Goal: Complete application form

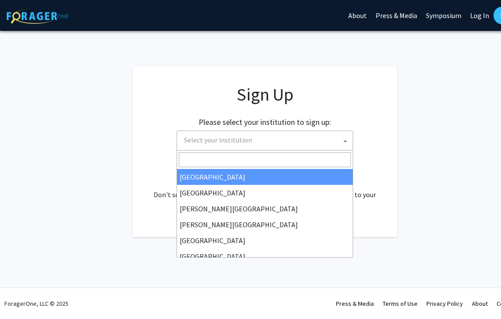
click at [290, 144] on span "Select your institution" at bounding box center [266, 140] width 172 height 18
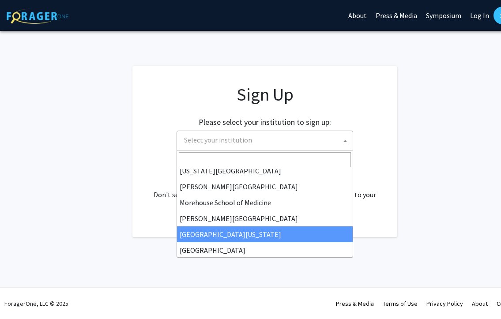
scroll to position [214, 0]
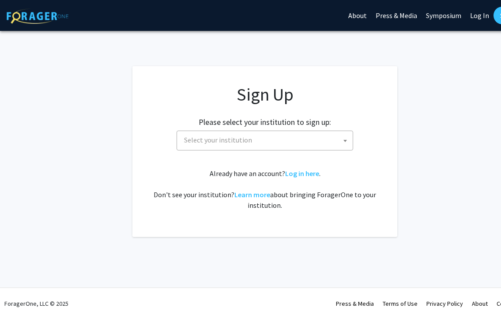
click at [261, 143] on span "Select your institution" at bounding box center [266, 140] width 172 height 18
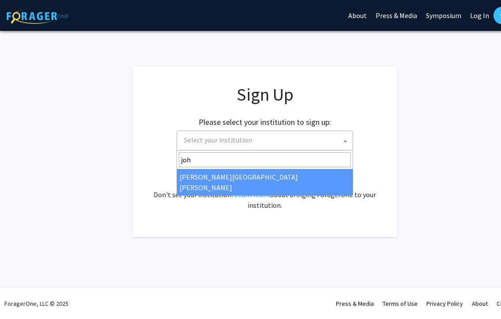
type input "joh"
select select "1"
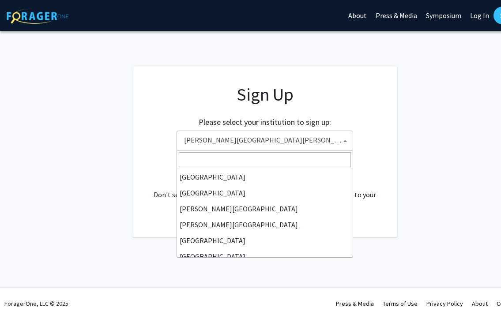
click at [303, 138] on span "[PERSON_NAME][GEOGRAPHIC_DATA][PERSON_NAME]" at bounding box center [266, 140] width 172 height 18
click at [308, 139] on span "[PERSON_NAME][GEOGRAPHIC_DATA][PERSON_NAME]" at bounding box center [266, 140] width 172 height 18
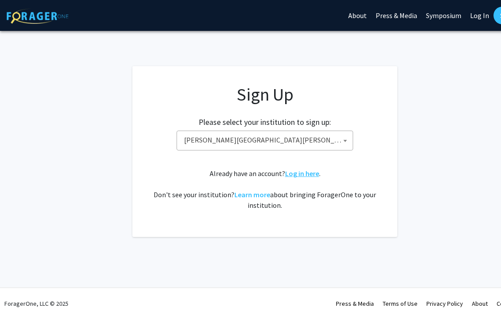
click at [311, 176] on link "Log in here" at bounding box center [302, 173] width 34 height 9
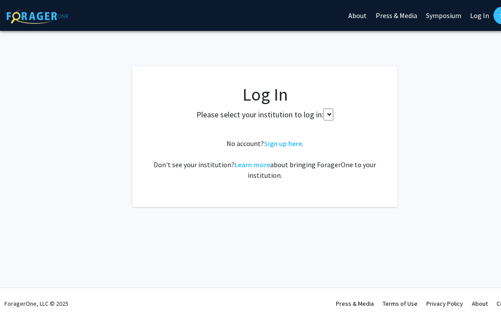
select select
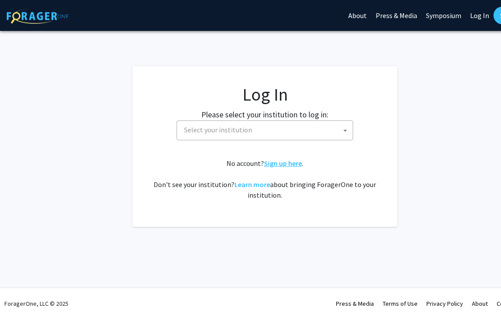
click at [286, 165] on link "Sign up here" at bounding box center [283, 163] width 38 height 9
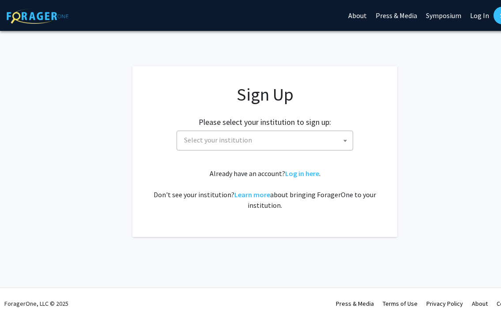
click at [283, 136] on span "Select your institution" at bounding box center [266, 140] width 172 height 18
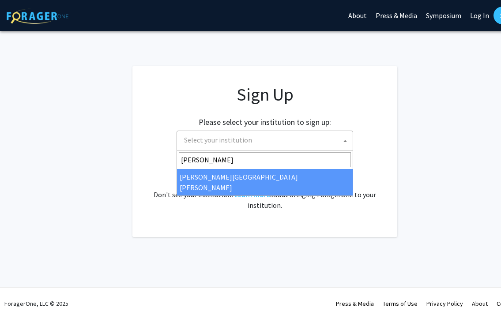
type input "[PERSON_NAME]"
select select "1"
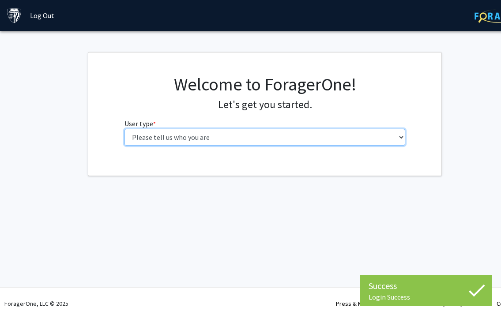
click at [315, 138] on select "Please tell us who you are Undergraduate Student Master's Student Doctoral Cand…" at bounding box center [264, 137] width 281 height 17
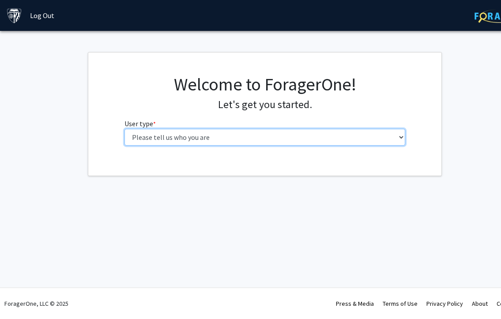
select select "2: masters"
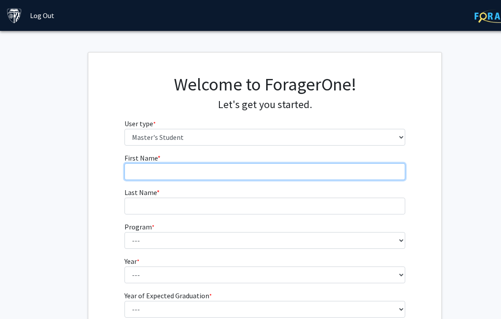
click at [300, 170] on input "First Name * required" at bounding box center [264, 171] width 281 height 17
type input "e"
type input "Elizabeth"
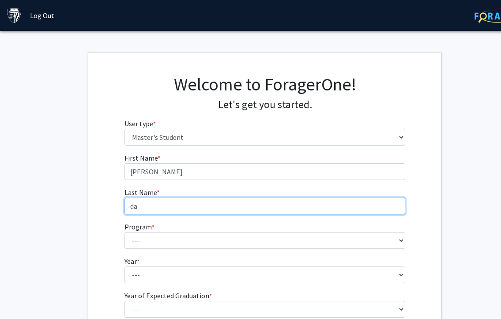
type input "d"
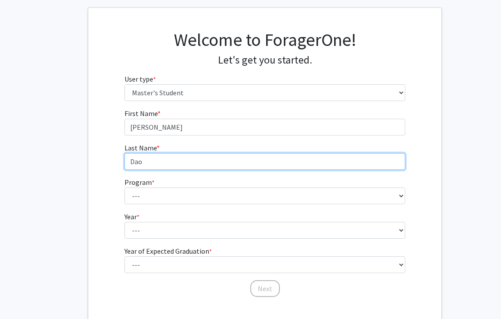
scroll to position [77, 0]
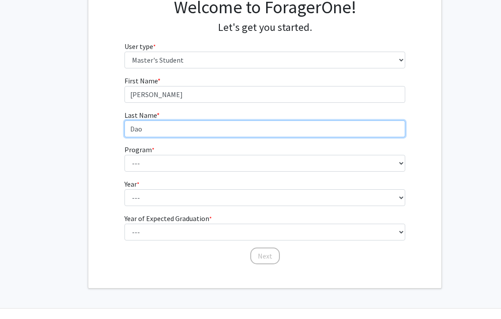
type input "Dao"
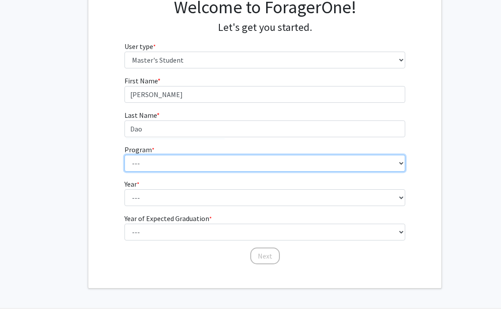
click at [390, 164] on select "--- Anatomy Education Applied and Computational Mathematics Applied Biomedical …" at bounding box center [264, 163] width 281 height 17
select select "26: 18"
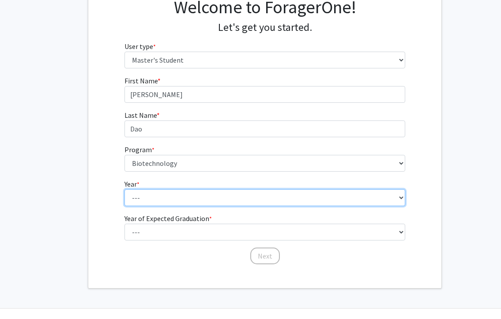
click at [268, 198] on select "--- First Year Second Year" at bounding box center [264, 197] width 281 height 17
select select "2: second_year"
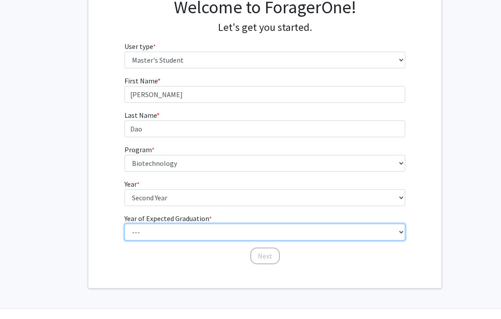
click at [265, 228] on select "--- 2025 2026 2027 2028 2029 2030 2031 2032 2033 2034" at bounding box center [264, 232] width 281 height 17
select select "1: 2025"
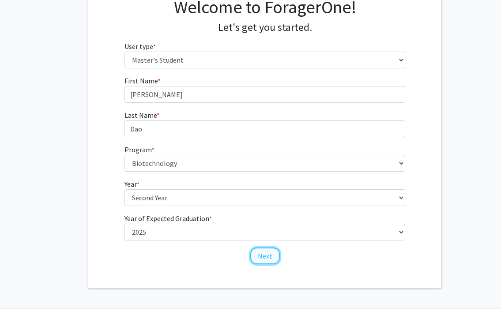
click at [264, 255] on button "Next" at bounding box center [265, 256] width 30 height 17
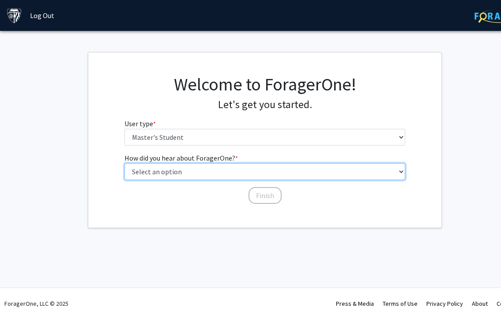
click at [257, 163] on select "Select an option Peer/student recommendation Faculty/staff recommendation Unive…" at bounding box center [264, 171] width 281 height 17
select select "3: university_website"
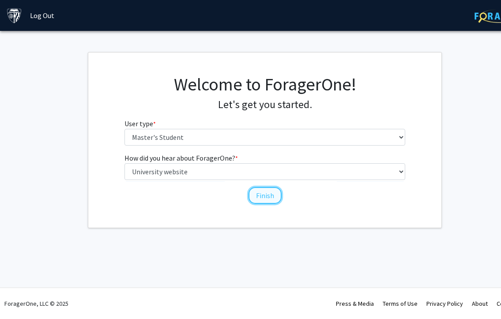
click at [272, 195] on button "Finish" at bounding box center [264, 195] width 33 height 17
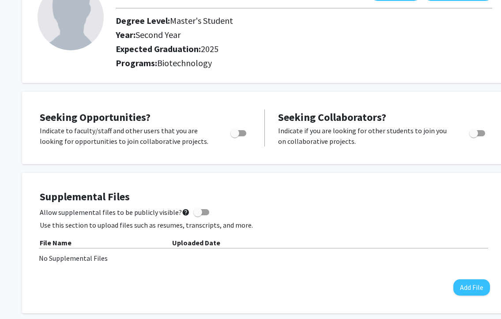
scroll to position [75, 0]
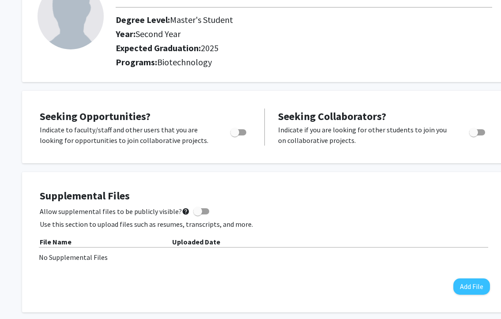
click at [241, 129] on span "Toggle" at bounding box center [238, 132] width 16 height 6
click at [235, 135] on input "Are you actively seeking opportunities?" at bounding box center [234, 135] width 0 height 0
checkbox input "true"
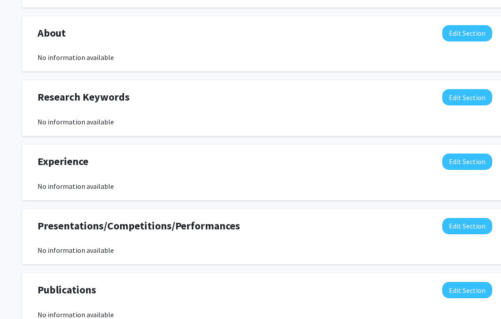
scroll to position [391, 0]
